Goal: Information Seeking & Learning: Learn about a topic

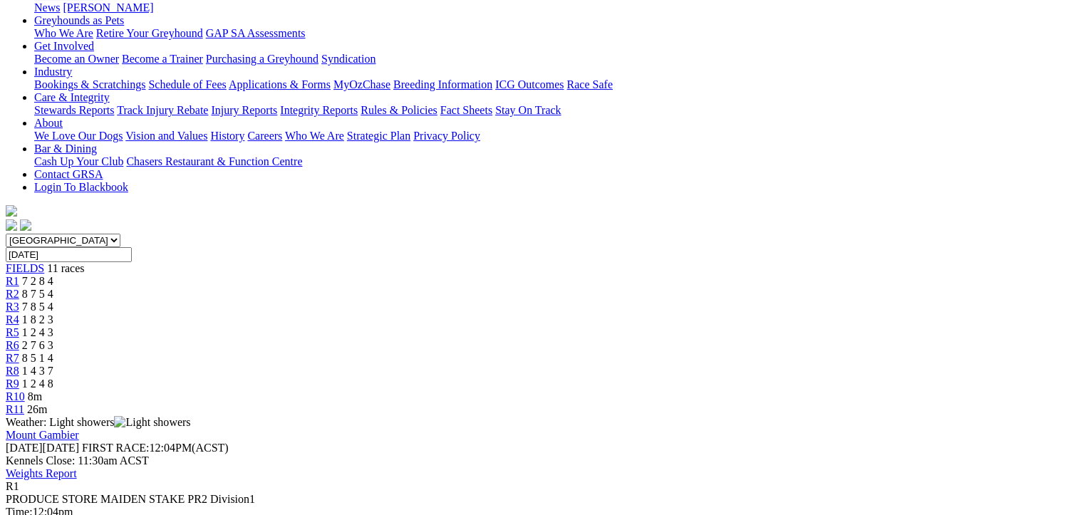
scroll to position [214, 0]
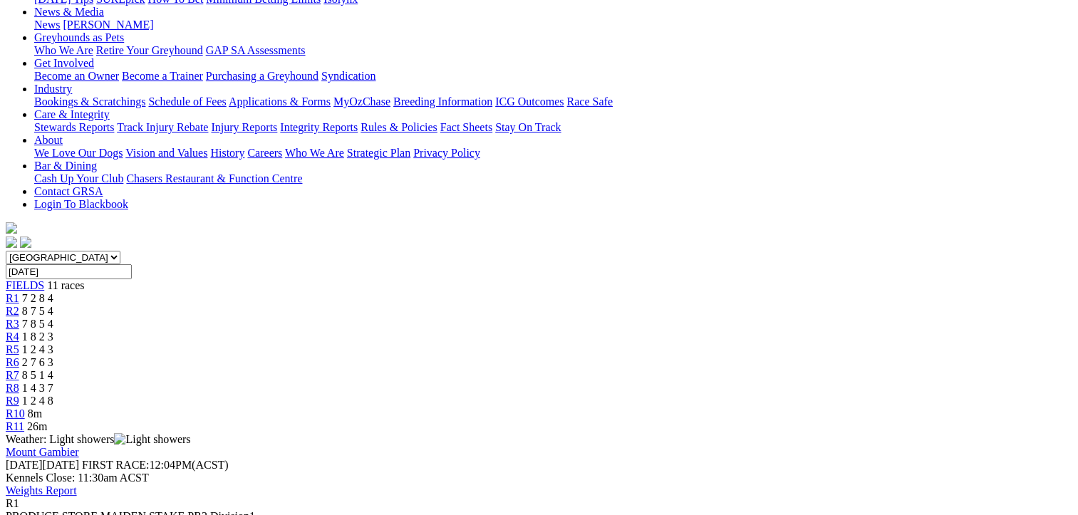
click at [53, 305] on span "8 7 5 4" at bounding box center [37, 311] width 31 height 12
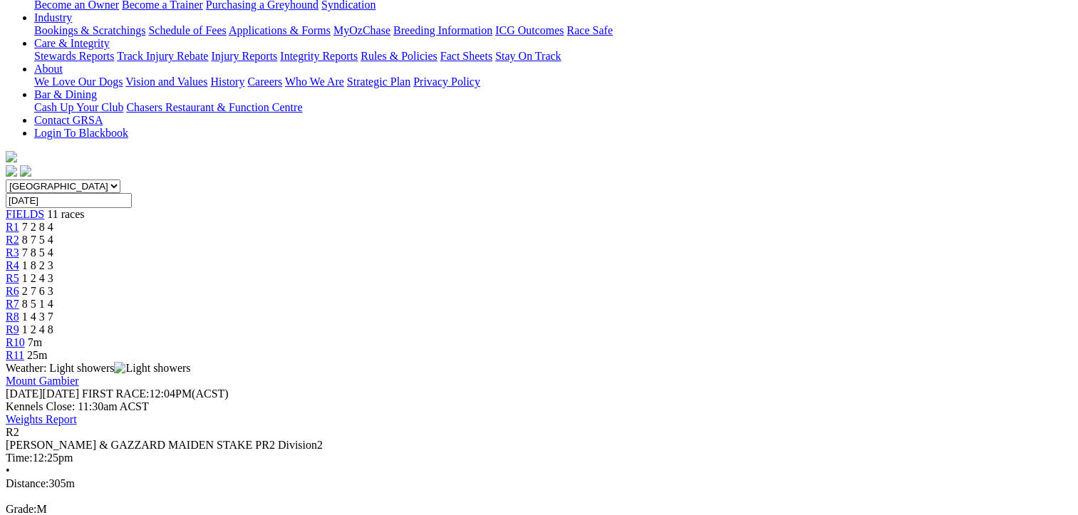
scroll to position [214, 0]
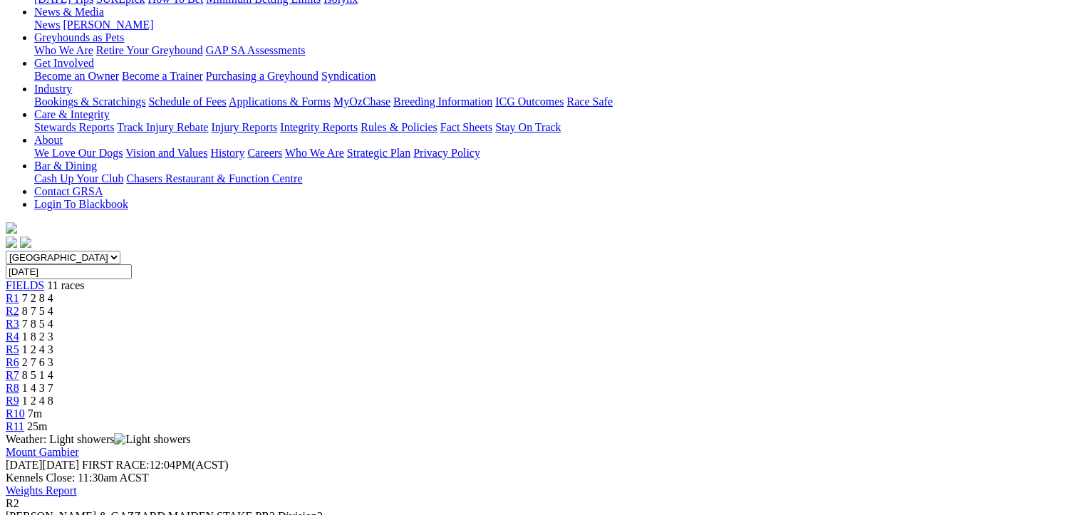
click at [53, 318] on span "7 8 5 4" at bounding box center [37, 324] width 31 height 12
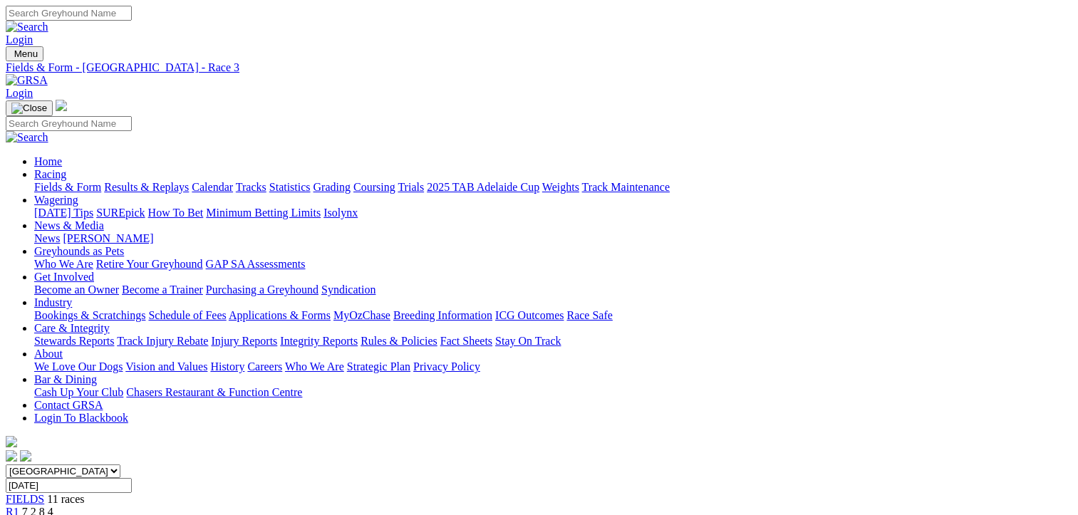
scroll to position [271, 0]
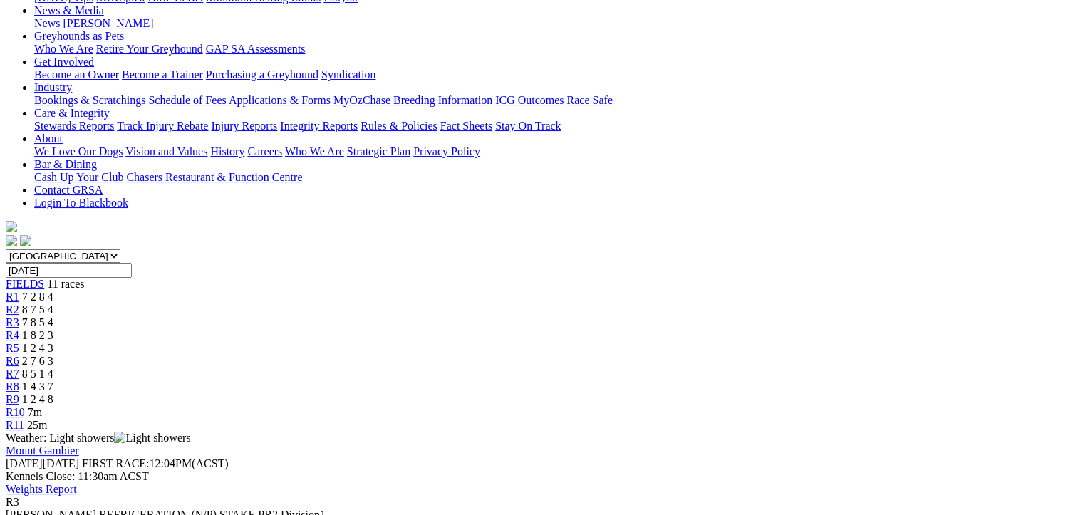
scroll to position [128, 0]
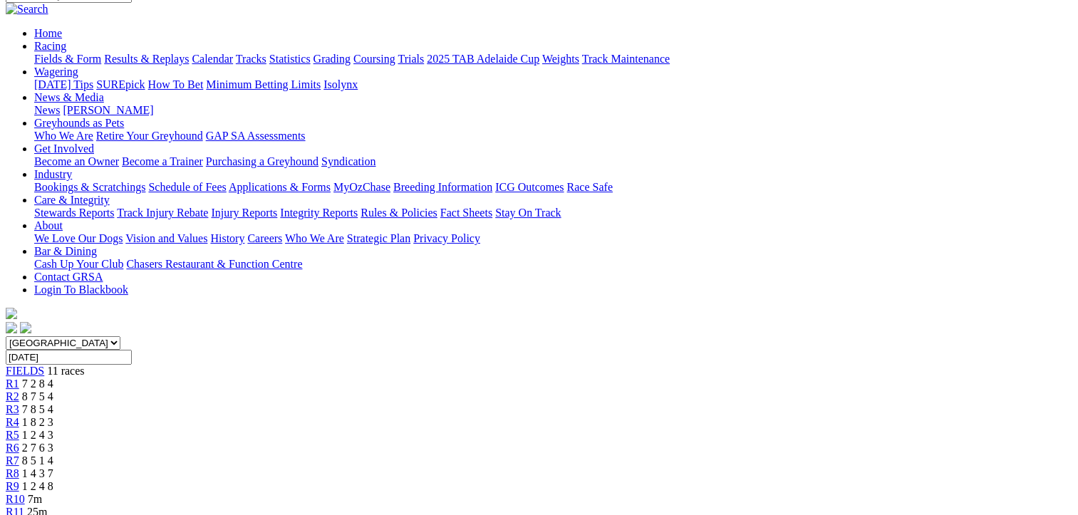
click at [19, 416] on span "R4" at bounding box center [13, 422] width 14 height 12
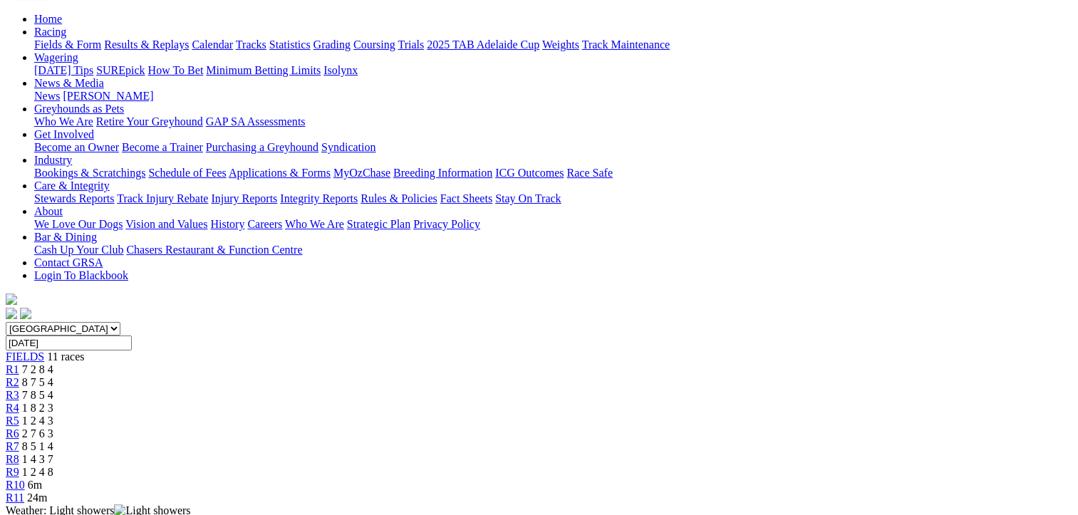
scroll to position [143, 0]
click at [19, 415] on span "R5" at bounding box center [13, 421] width 14 height 12
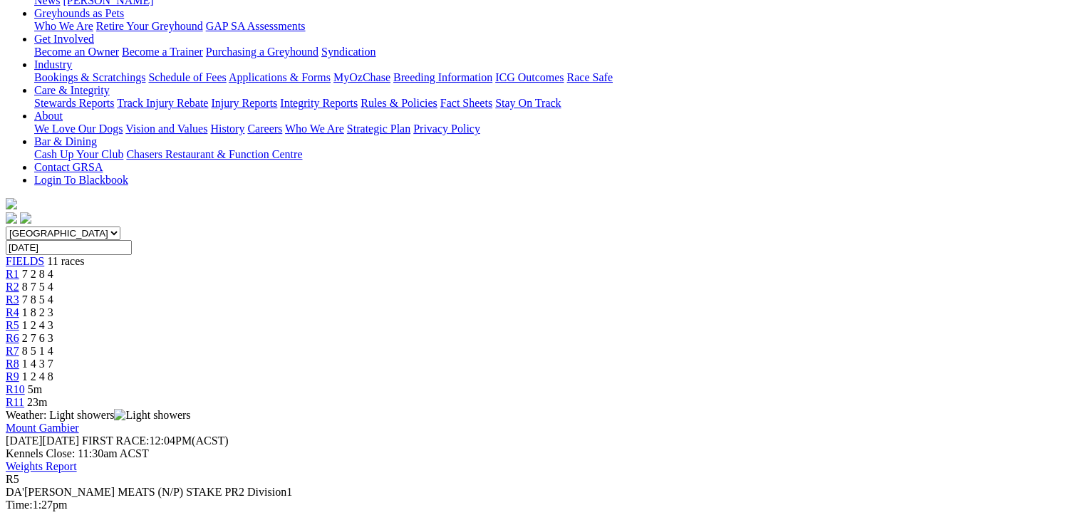
scroll to position [214, 0]
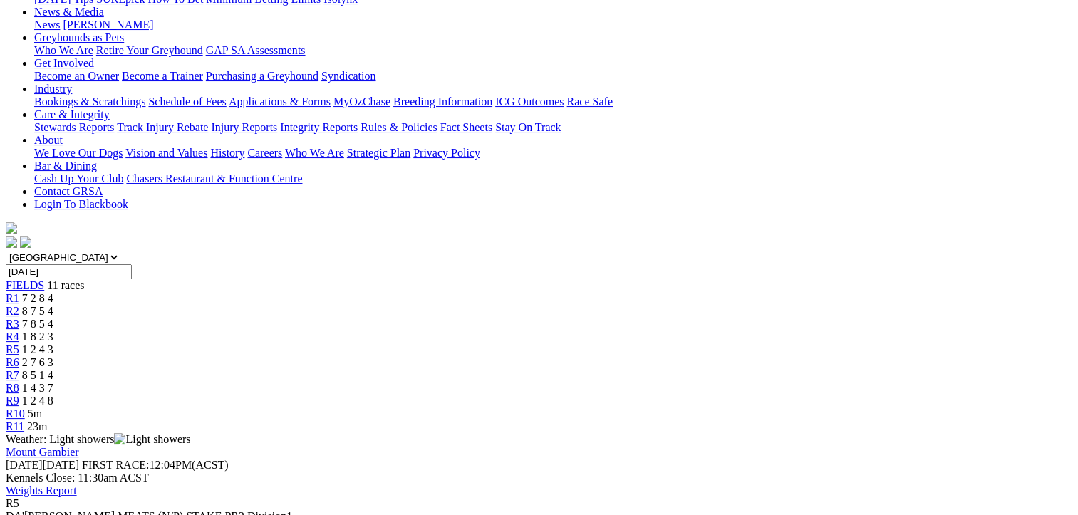
click at [53, 356] on span "2 7 6 3" at bounding box center [37, 362] width 31 height 12
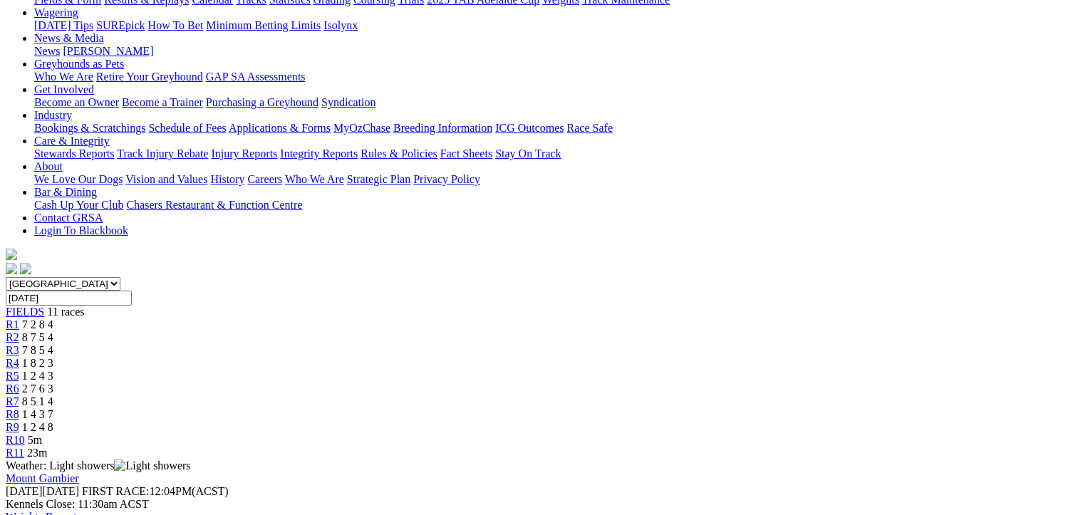
scroll to position [143, 0]
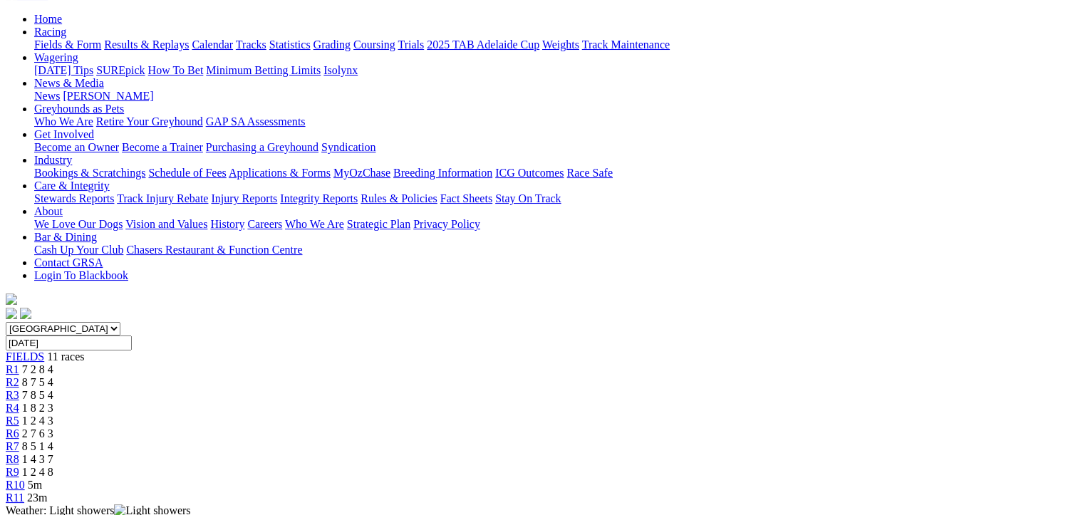
click at [19, 440] on span "R7" at bounding box center [13, 446] width 14 height 12
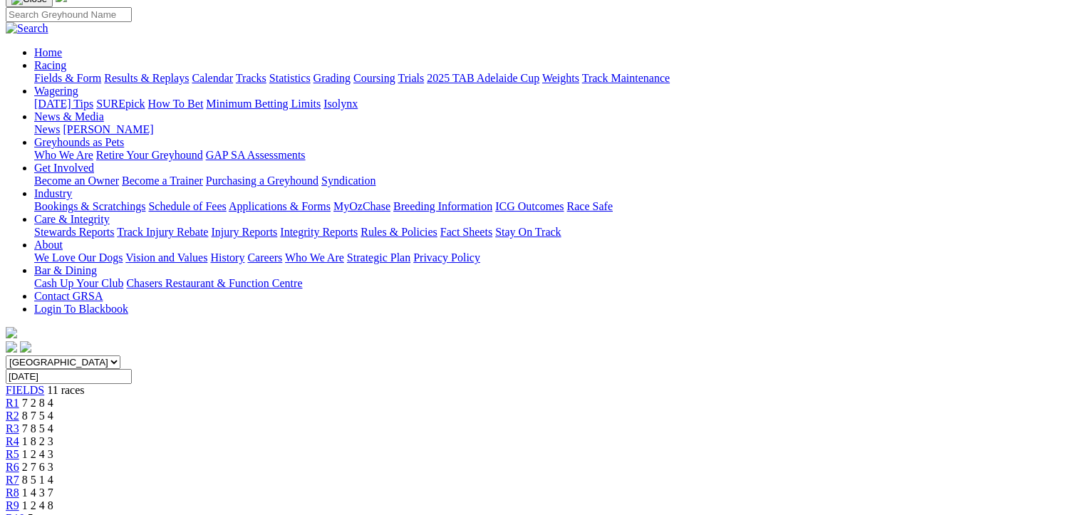
scroll to position [71, 0]
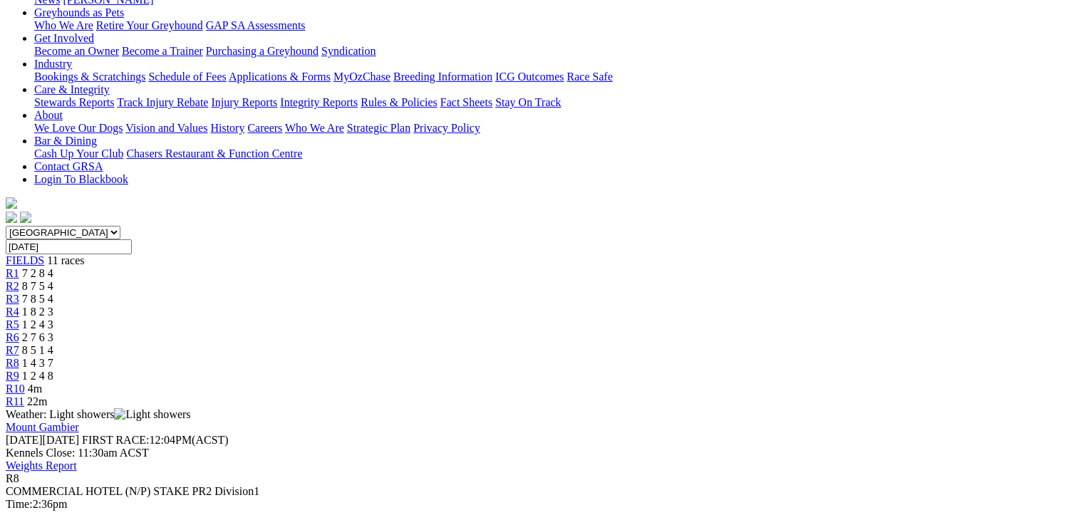
scroll to position [214, 0]
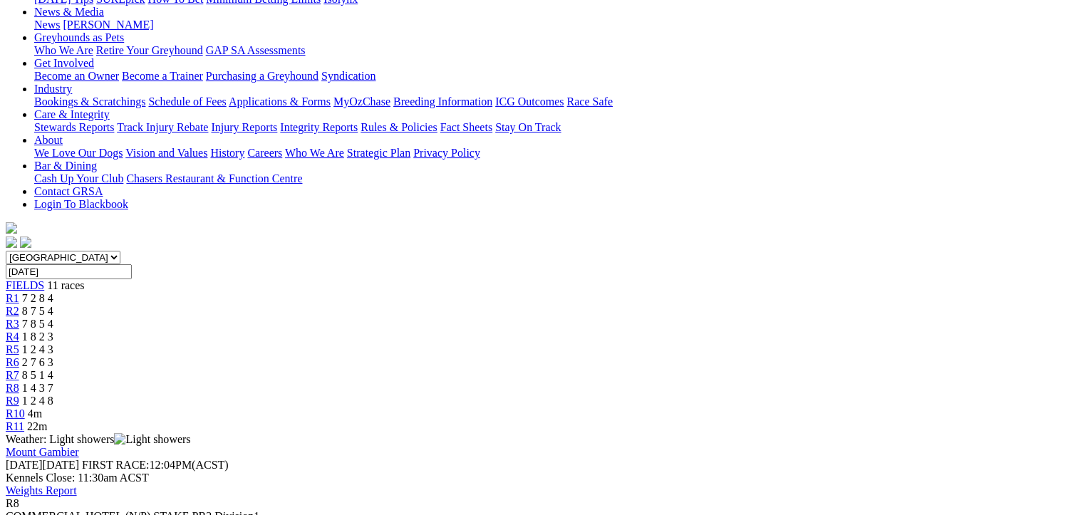
click at [804, 395] on div "R9 1 2 4 8" at bounding box center [539, 401] width 1067 height 13
